Goal: Task Accomplishment & Management: Use online tool/utility

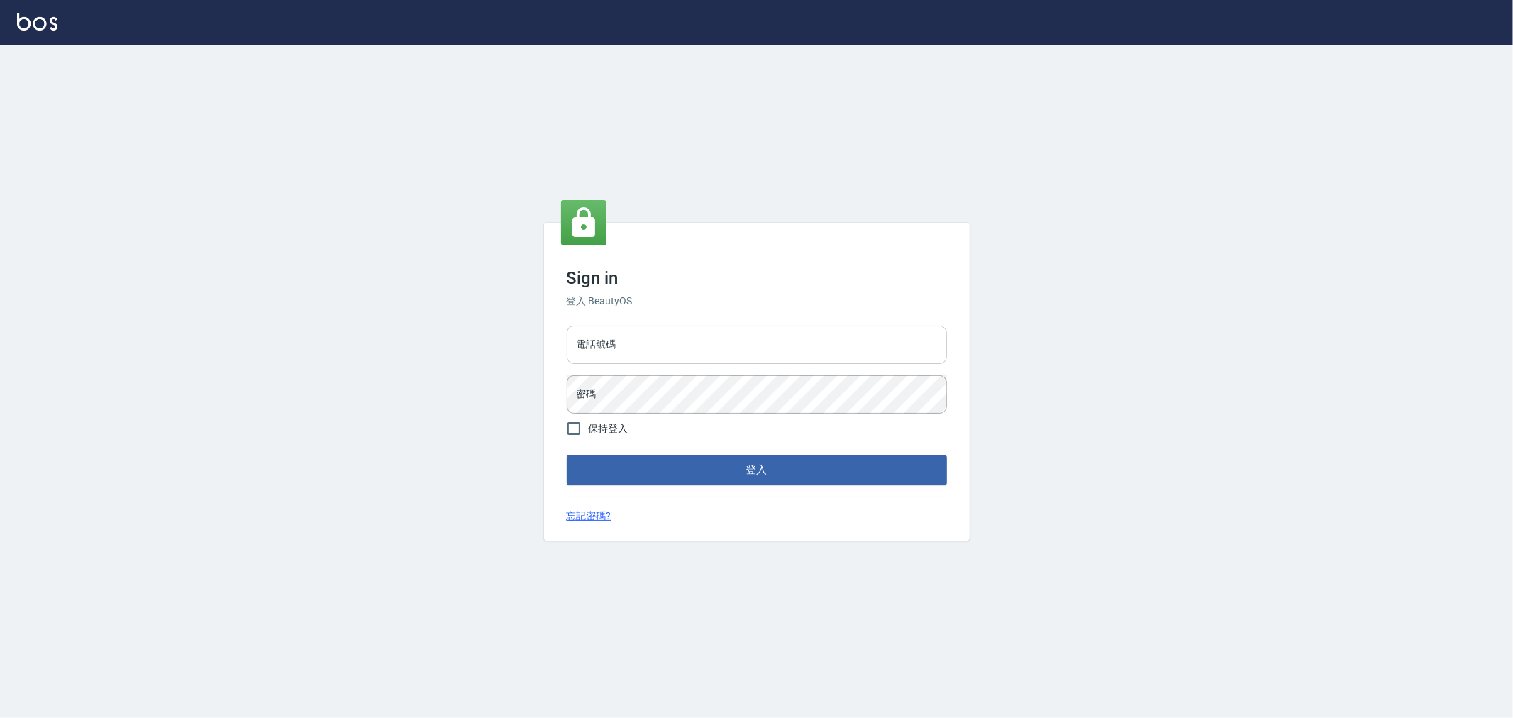
click at [605, 343] on input "電話號碼" at bounding box center [757, 345] width 380 height 38
type input "0222886821"
drag, startPoint x: 644, startPoint y: 343, endPoint x: 570, endPoint y: 348, distance: 73.3
click at [570, 348] on input "0222886821" at bounding box center [757, 345] width 380 height 38
click at [573, 433] on input "保持登入" at bounding box center [574, 429] width 30 height 30
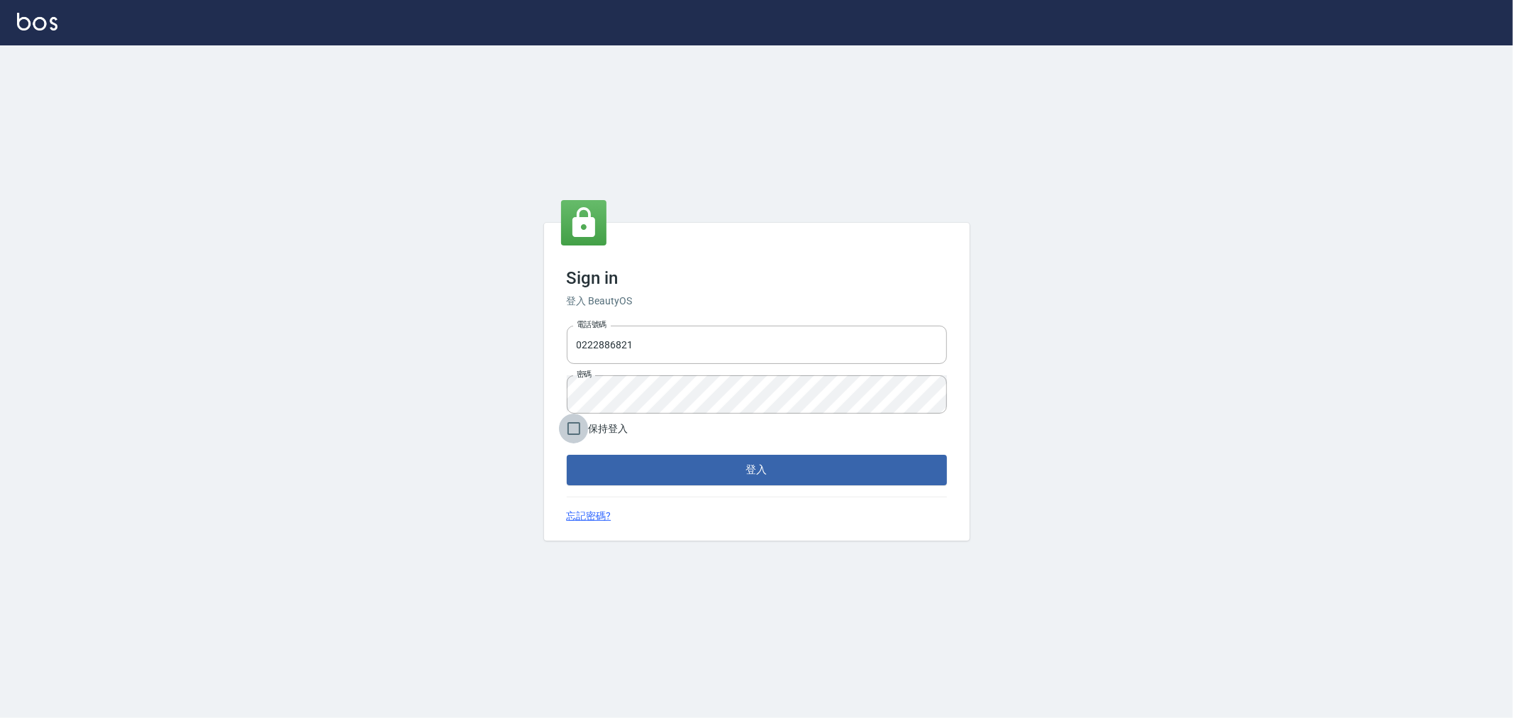
checkbox input "true"
click at [632, 467] on button "登入" at bounding box center [757, 470] width 380 height 30
